Goal: Register for event/course

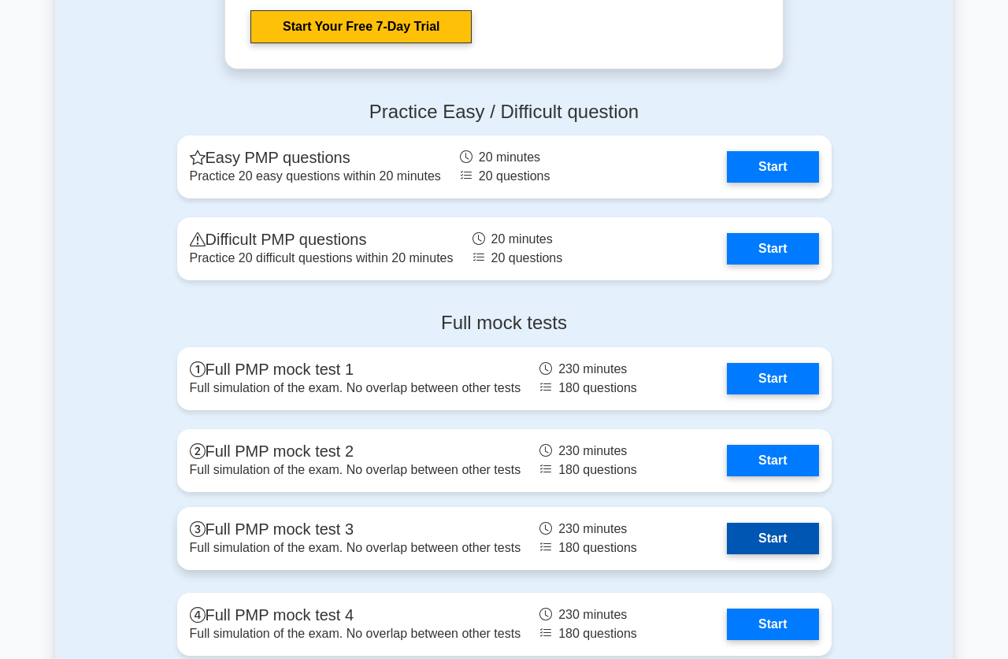
scroll to position [4280, 0]
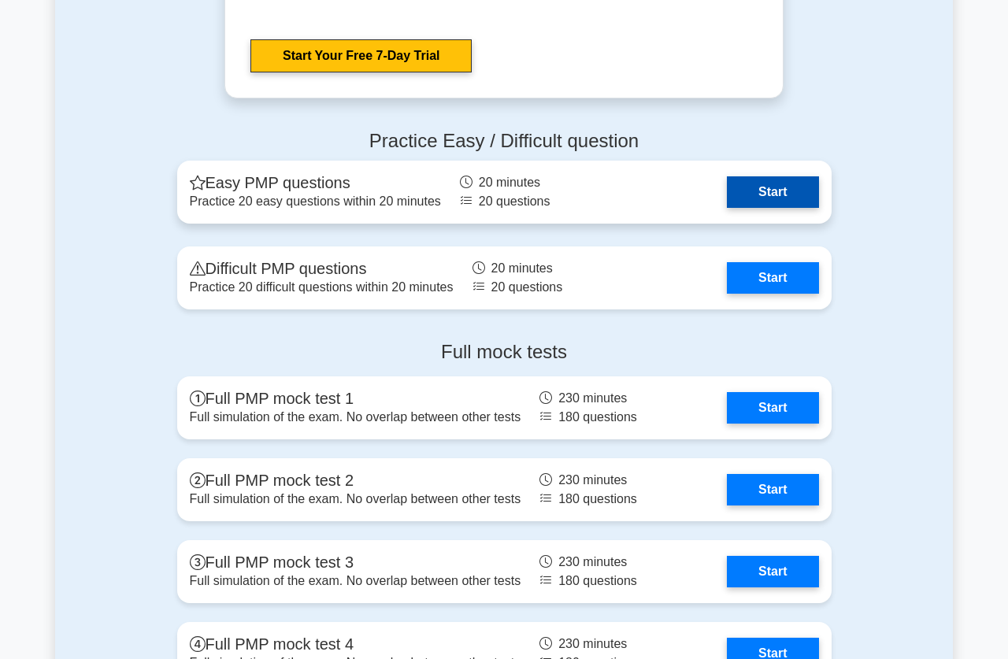
click at [727, 192] on link "Start" at bounding box center [772, 191] width 91 height 31
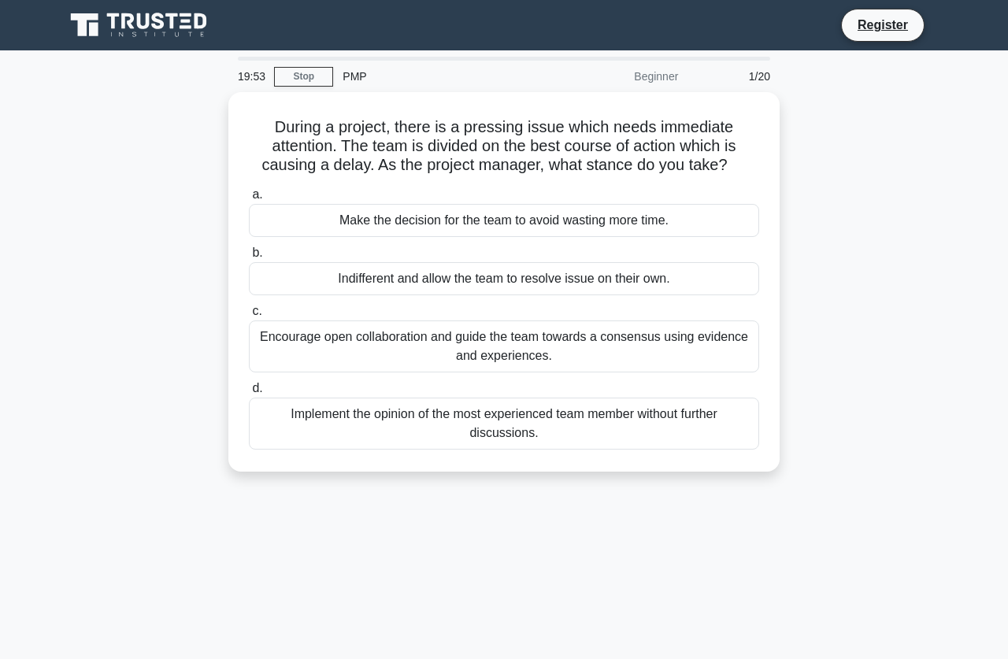
drag, startPoint x: 315, startPoint y: 67, endPoint x: 315, endPoint y: 58, distance: 8.7
click at [315, 61] on div "19:53 Stop PMP Beginner 1/20" at bounding box center [503, 74] width 551 height 35
click at [317, 71] on link "Stop" at bounding box center [303, 77] width 59 height 20
click at [313, 80] on link "Stop" at bounding box center [303, 77] width 59 height 20
